Goal: Task Accomplishment & Management: Manage account settings

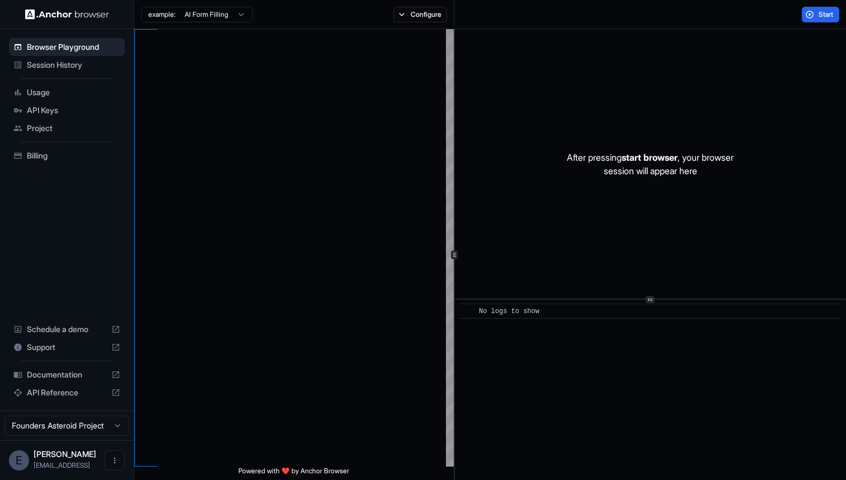
scroll to position [71, 0]
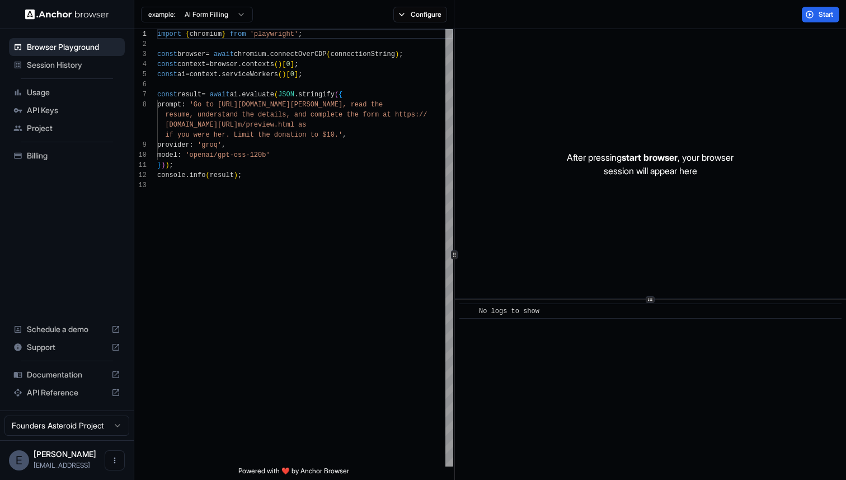
click at [55, 71] on div "Session History" at bounding box center [67, 65] width 116 height 18
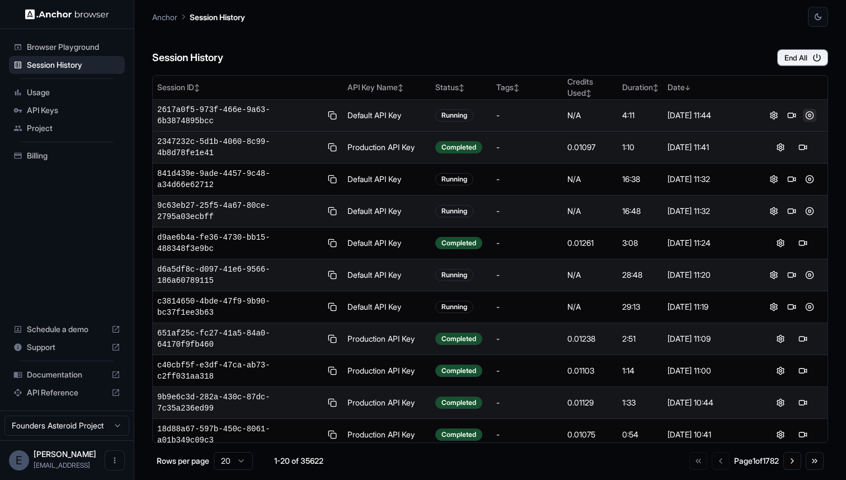
click at [807, 115] on button at bounding box center [809, 115] width 13 height 13
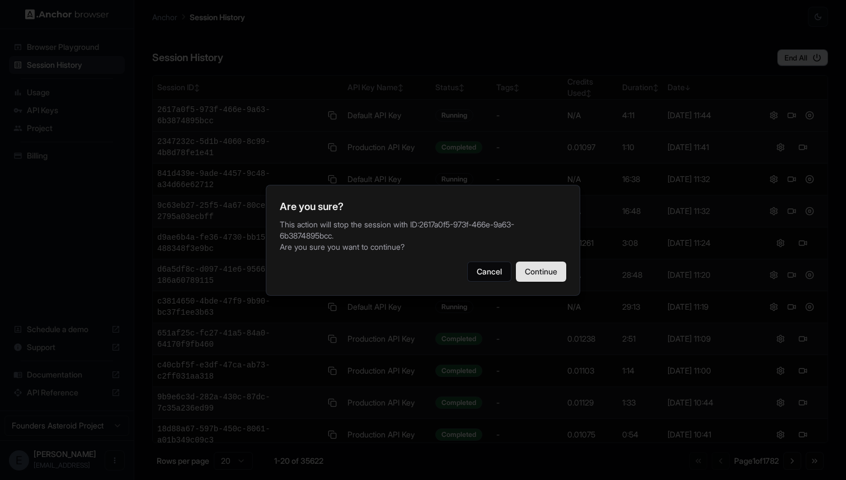
click at [540, 268] on button "Continue" at bounding box center [541, 271] width 50 height 20
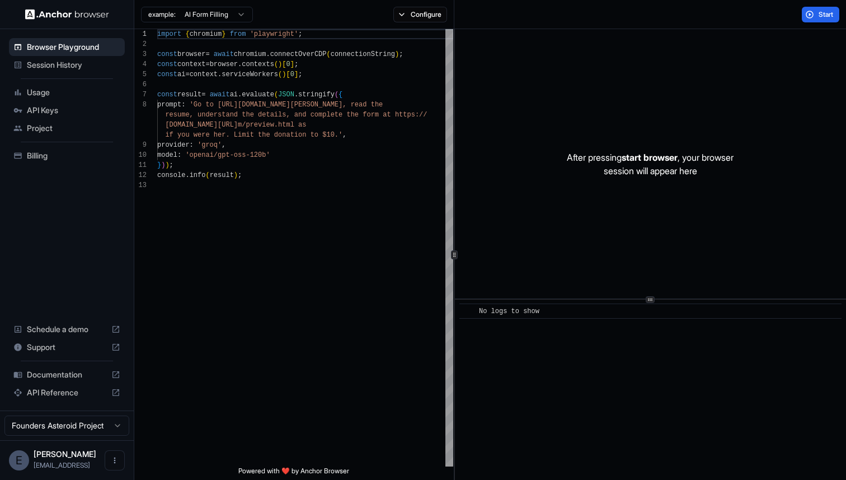
scroll to position [71, 0]
click at [35, 68] on span "Session History" at bounding box center [73, 64] width 93 height 11
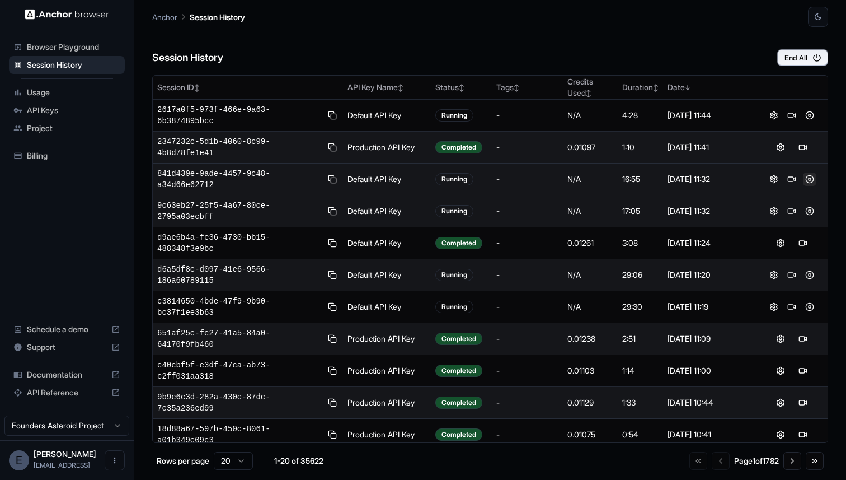
click at [804, 177] on button at bounding box center [809, 178] width 13 height 13
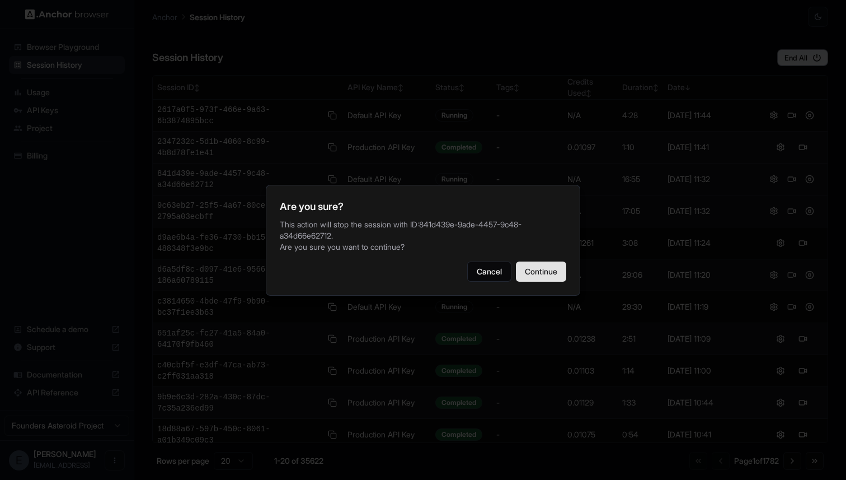
click at [548, 268] on button "Continue" at bounding box center [541, 271] width 50 height 20
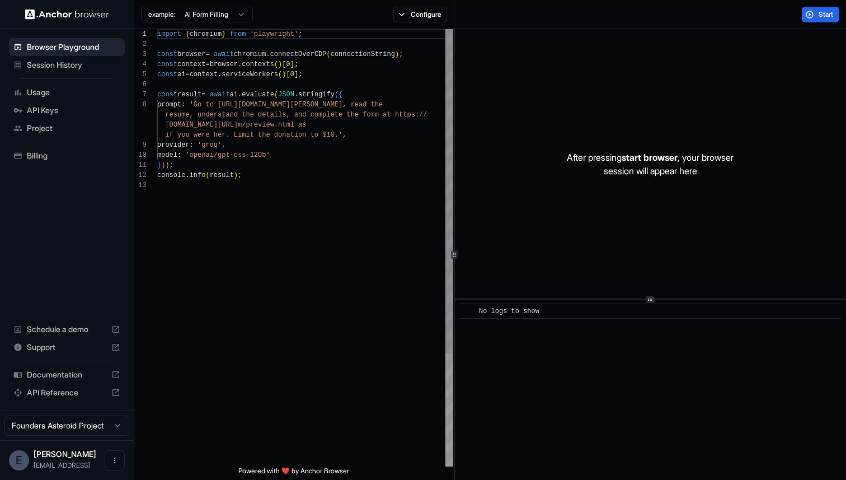
scroll to position [71, 0]
click at [88, 64] on span "Session History" at bounding box center [73, 64] width 93 height 11
